Goal: Transaction & Acquisition: Book appointment/travel/reservation

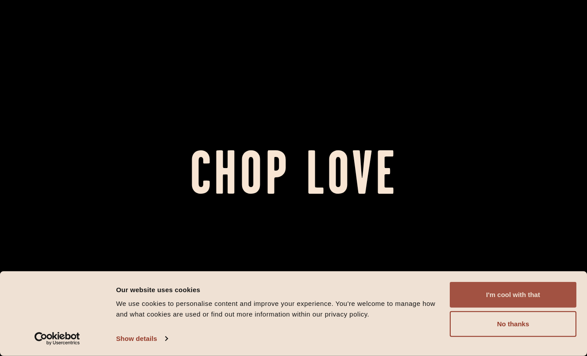
click at [507, 291] on button "I'm cool with that" at bounding box center [513, 295] width 127 height 26
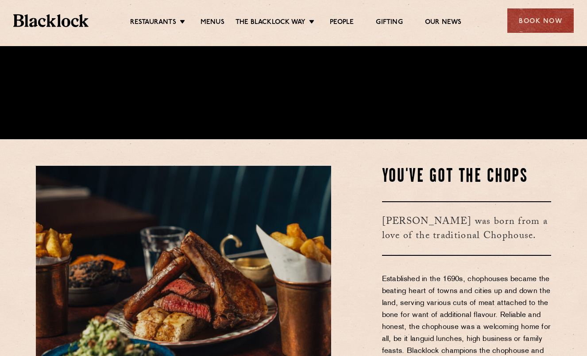
scroll to position [218, 0]
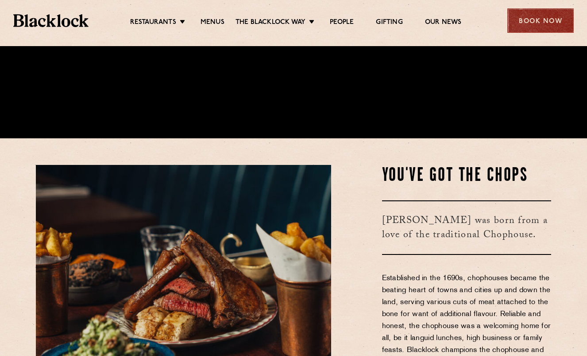
click at [539, 24] on div "Book Now" at bounding box center [541, 20] width 66 height 24
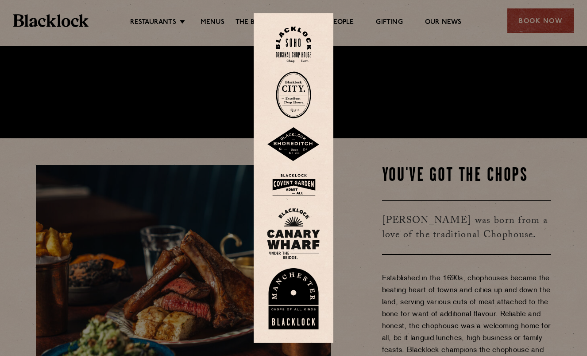
click at [300, 184] on img at bounding box center [293, 185] width 53 height 29
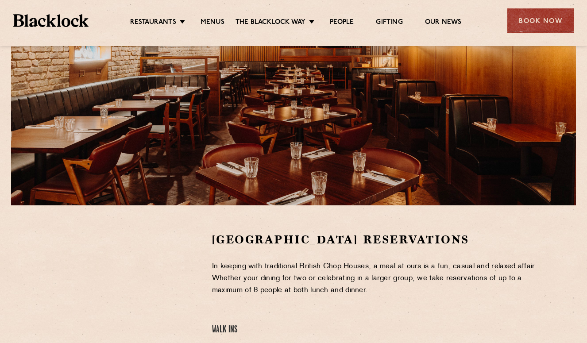
scroll to position [93, 0]
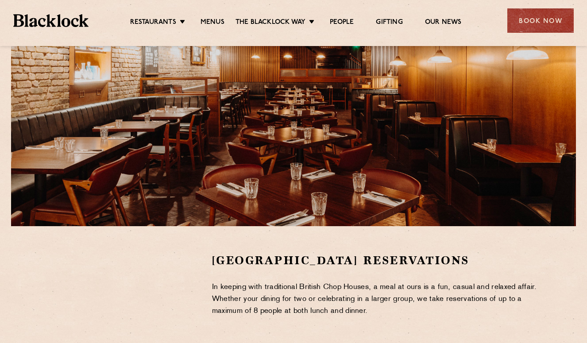
click at [179, 16] on ul "Restaurants Soho City Shoreditch Covent Garden Canary Wharf Manchester Birmingh…" at bounding box center [296, 21] width 415 height 14
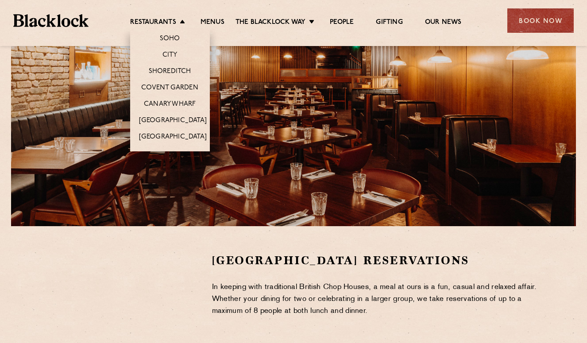
click at [179, 24] on li "Restaurants Soho City Shoreditch Covent Garden Canary Wharf Manchester Birmingh…" at bounding box center [159, 23] width 59 height 10
click at [169, 39] on link "Soho" at bounding box center [170, 40] width 20 height 10
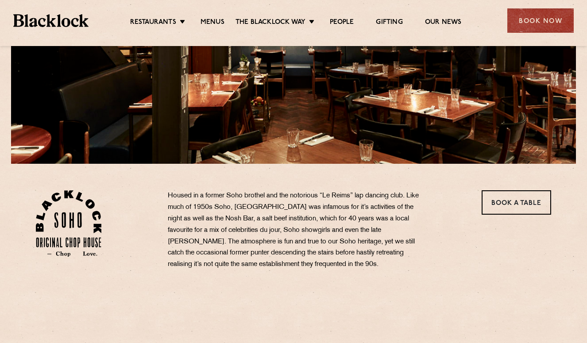
scroll to position [158, 0]
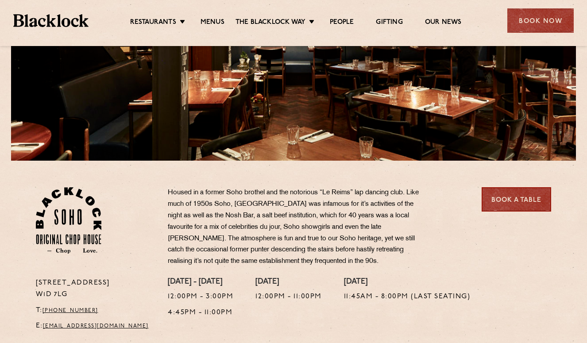
click at [530, 198] on link "Book a Table" at bounding box center [517, 199] width 70 height 24
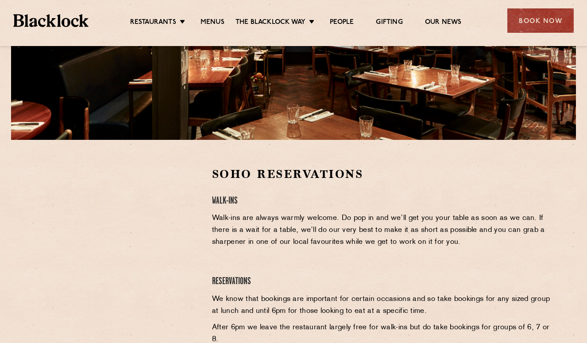
scroll to position [187, 0]
